Goal: Navigation & Orientation: Find specific page/section

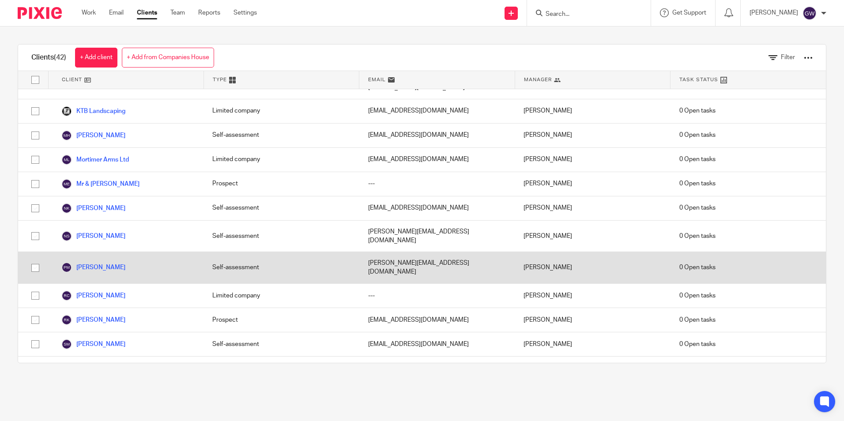
scroll to position [525, 0]
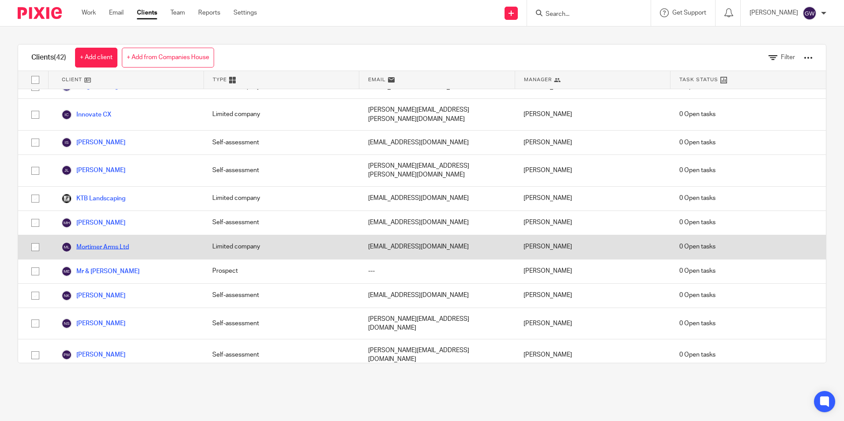
click at [111, 242] on link "Mortimer Arms Ltd" at bounding box center [95, 247] width 68 height 11
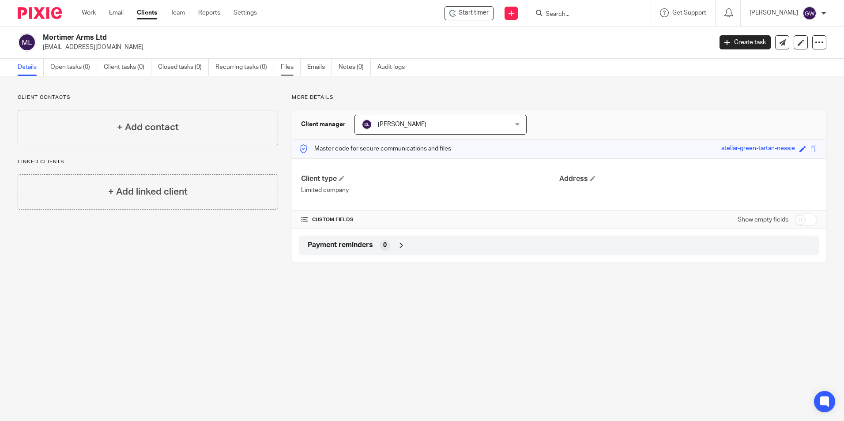
click at [297, 64] on link "Files" at bounding box center [291, 67] width 20 height 17
